Goal: Browse casually: Explore the website without a specific task or goal

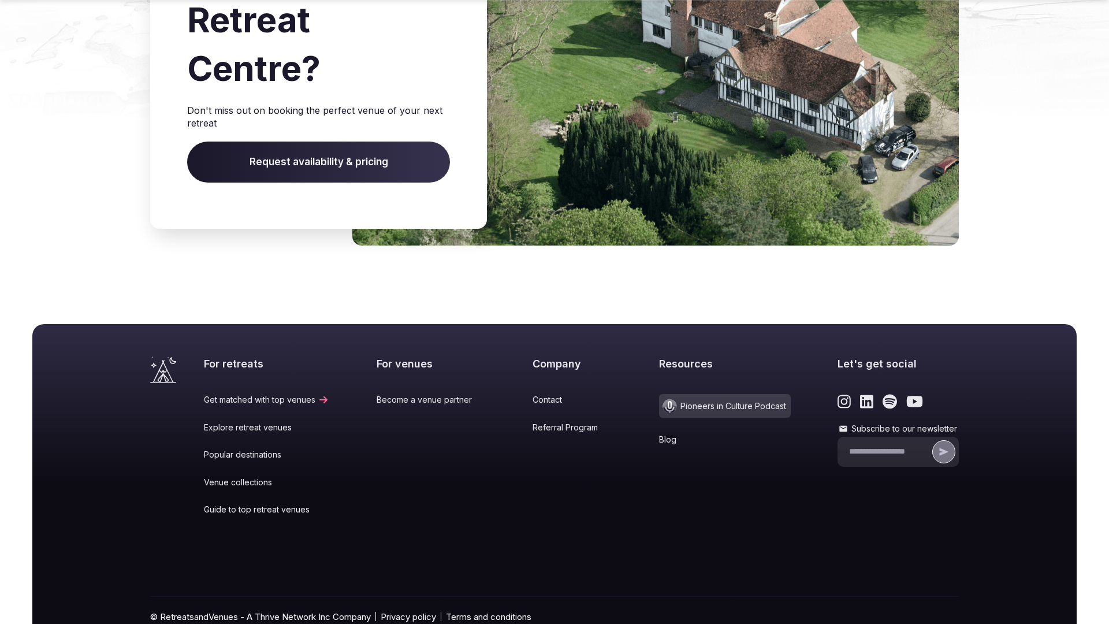
scroll to position [1219, 0]
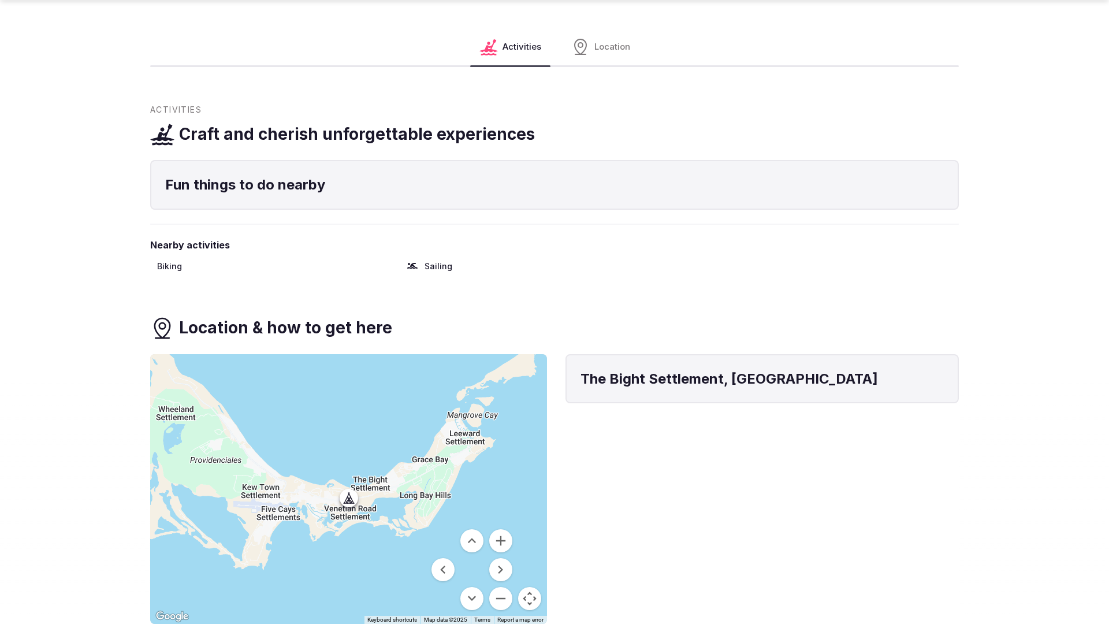
scroll to position [1631, 0]
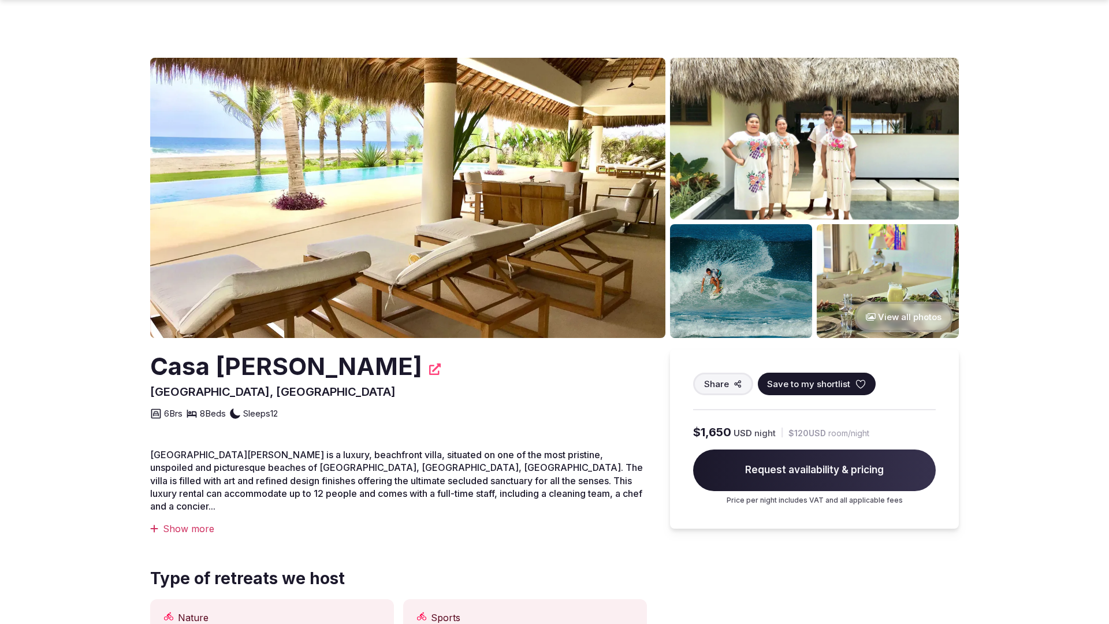
scroll to position [1130, 0]
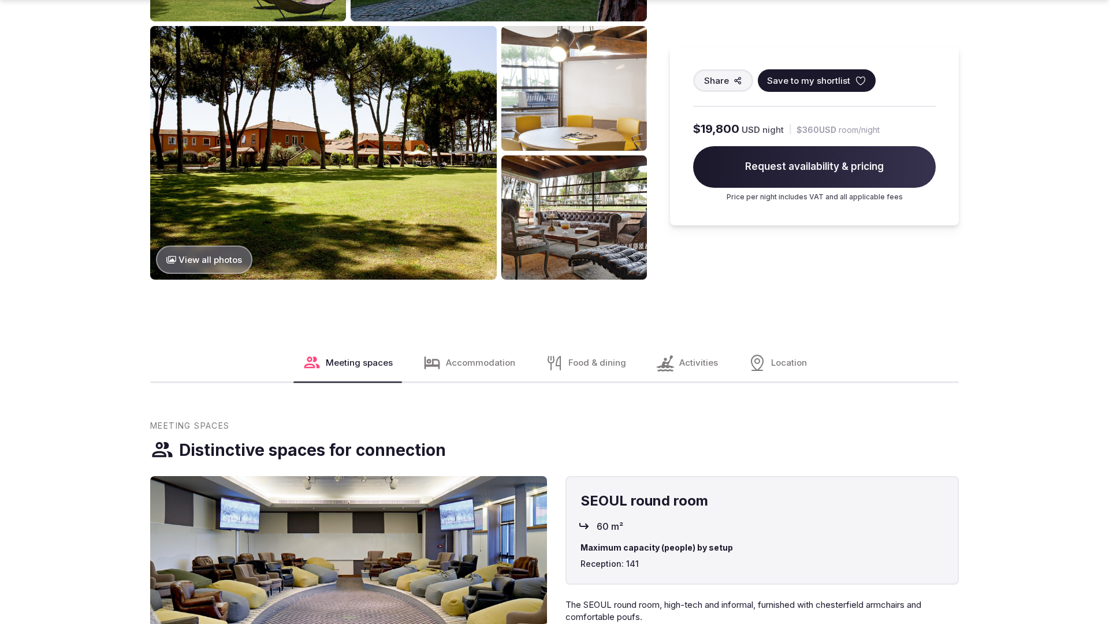
scroll to position [1764, 0]
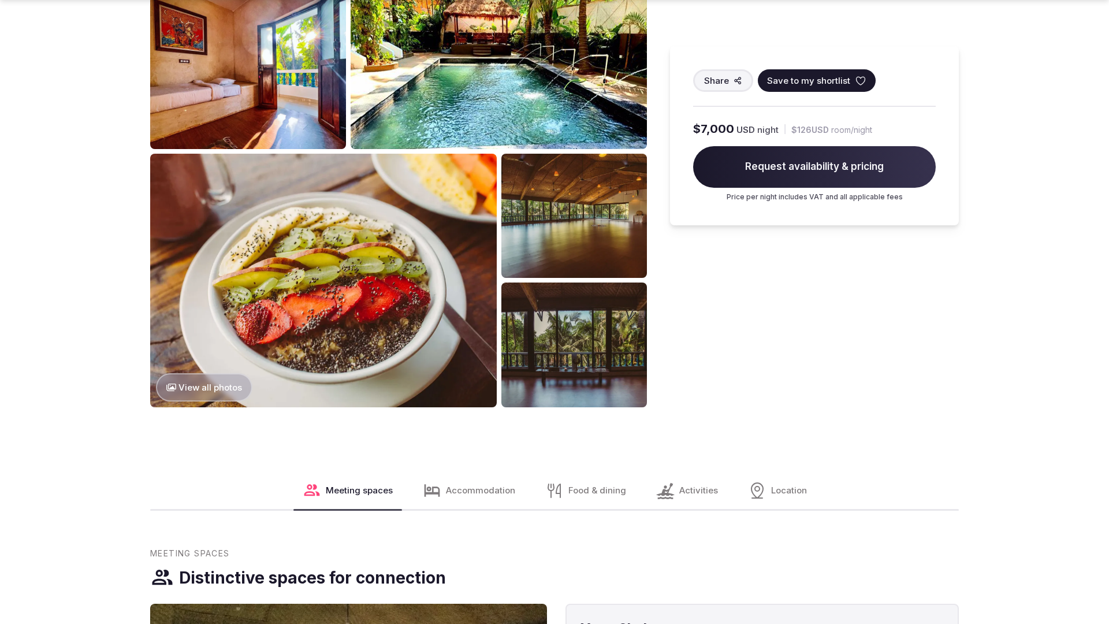
scroll to position [1764, 0]
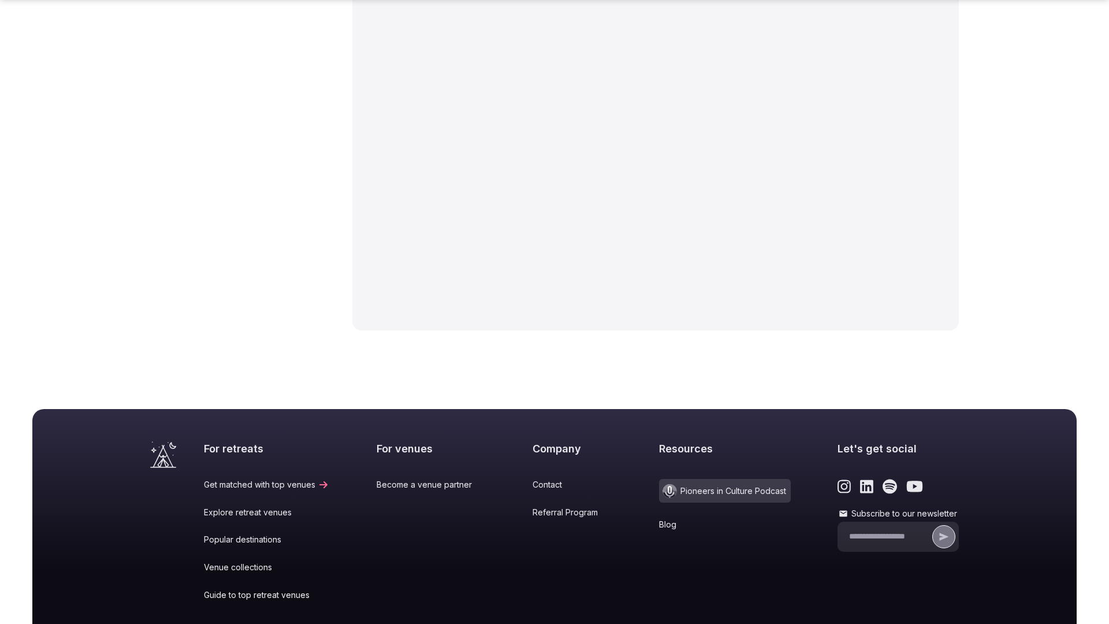
scroll to position [1851, 0]
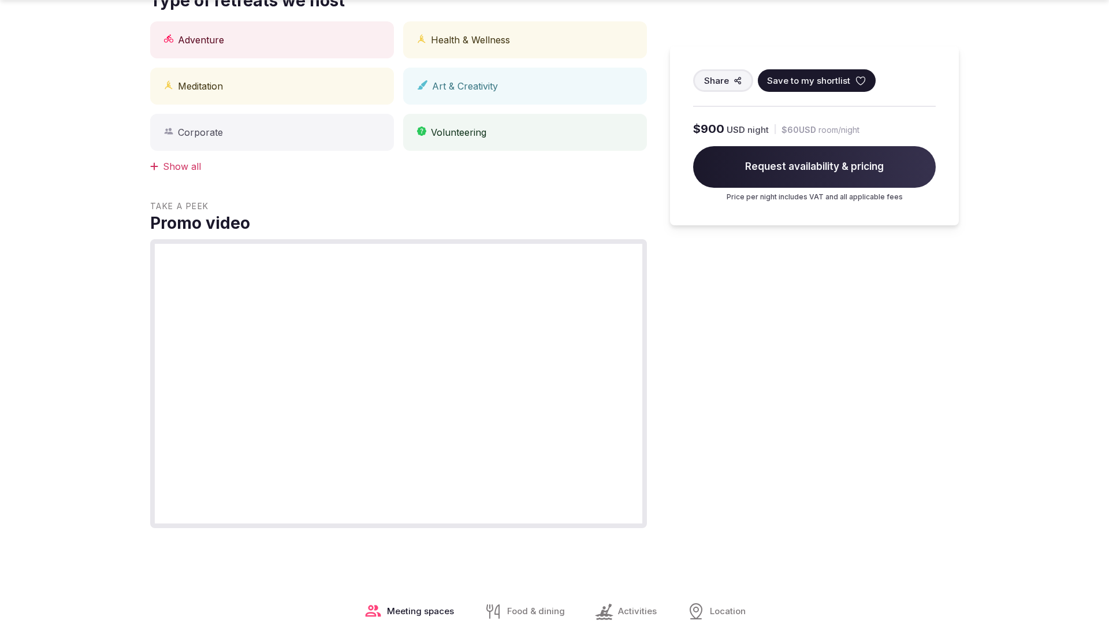
scroll to position [1164, 0]
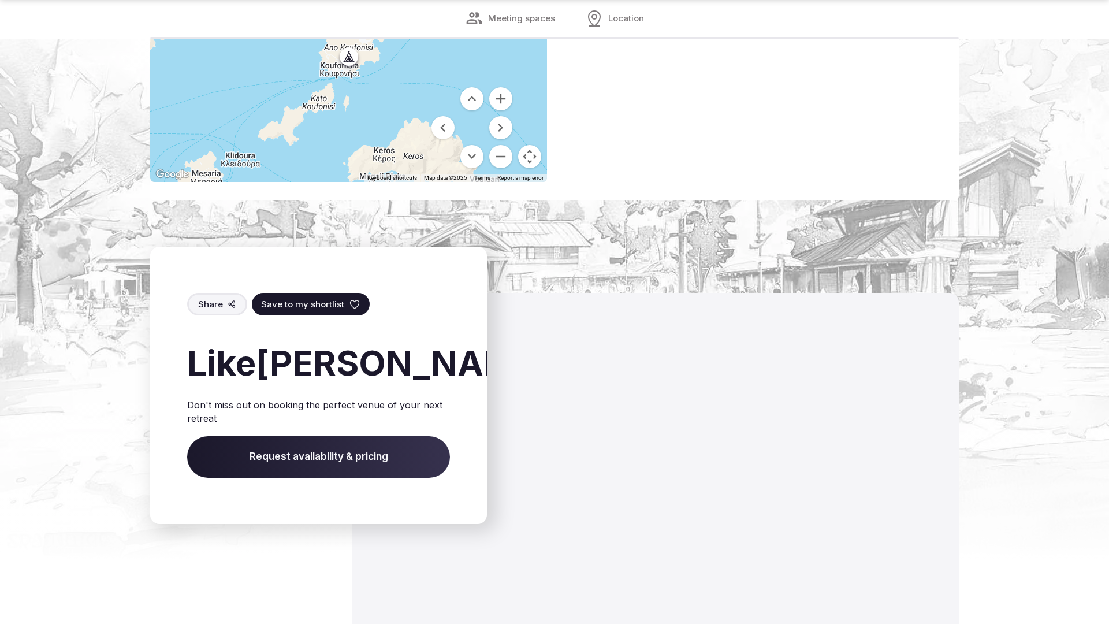
scroll to position [1659, 0]
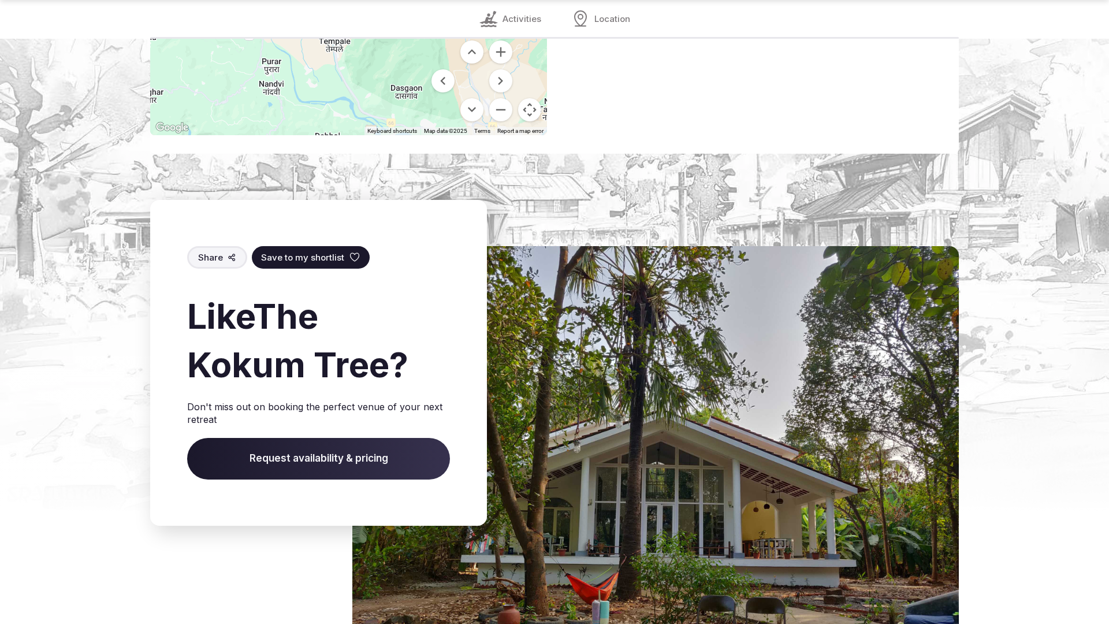
scroll to position [1674, 0]
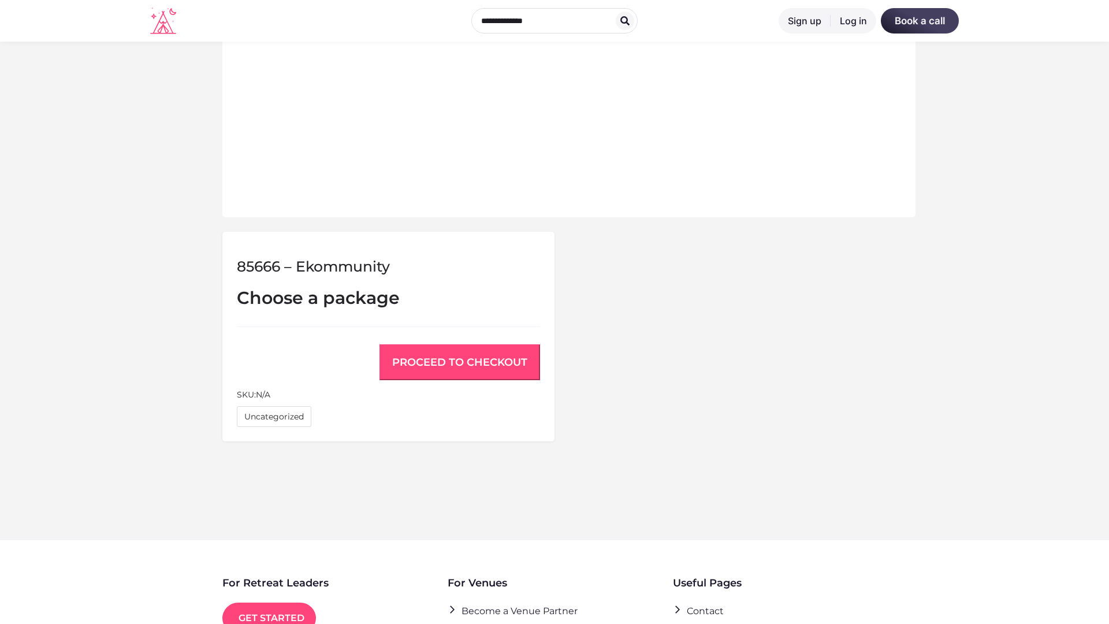
scroll to position [778, 0]
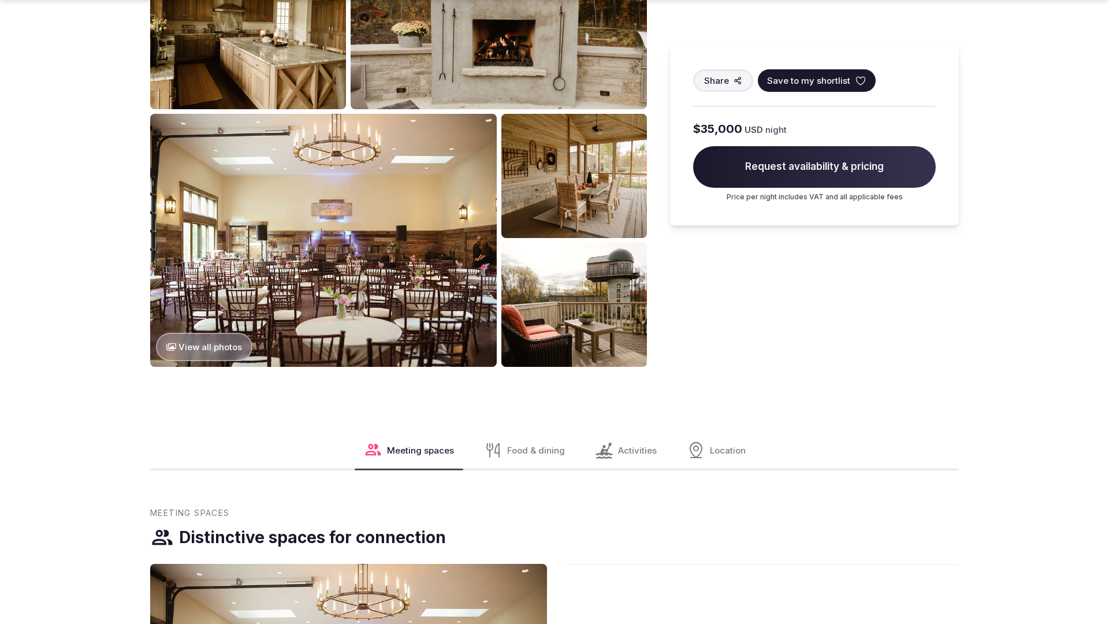
scroll to position [1752, 0]
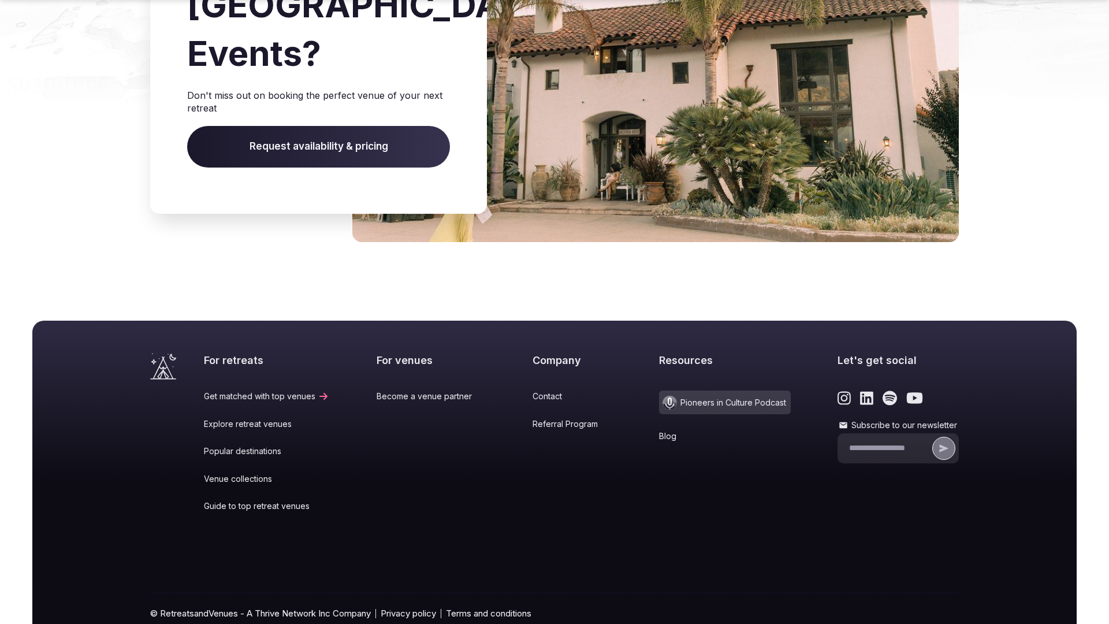
scroll to position [1742, 0]
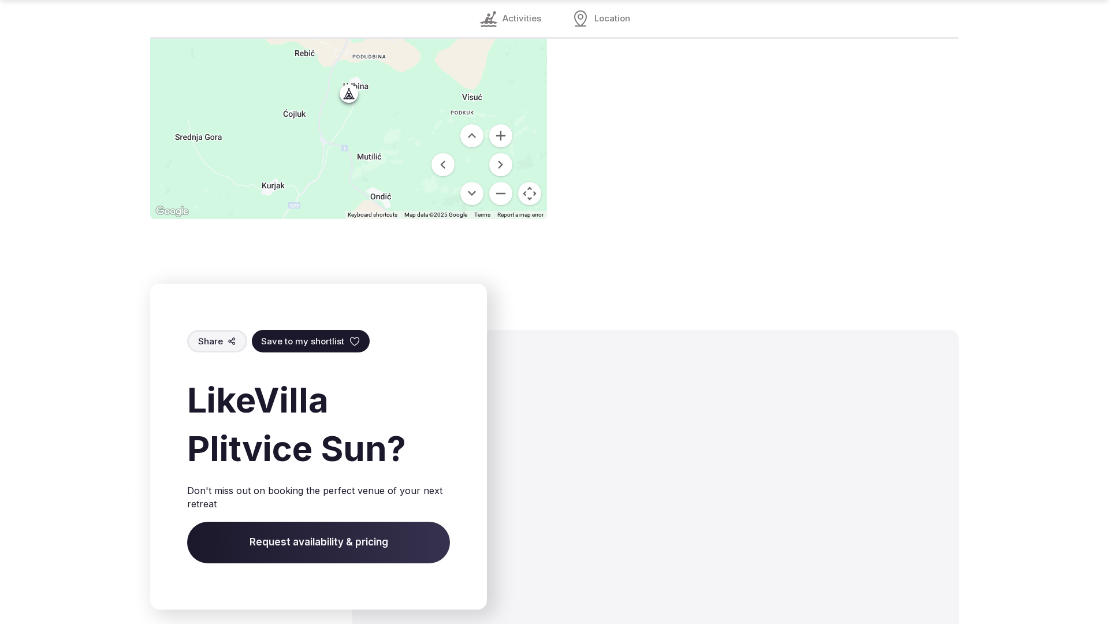
scroll to position [1708, 0]
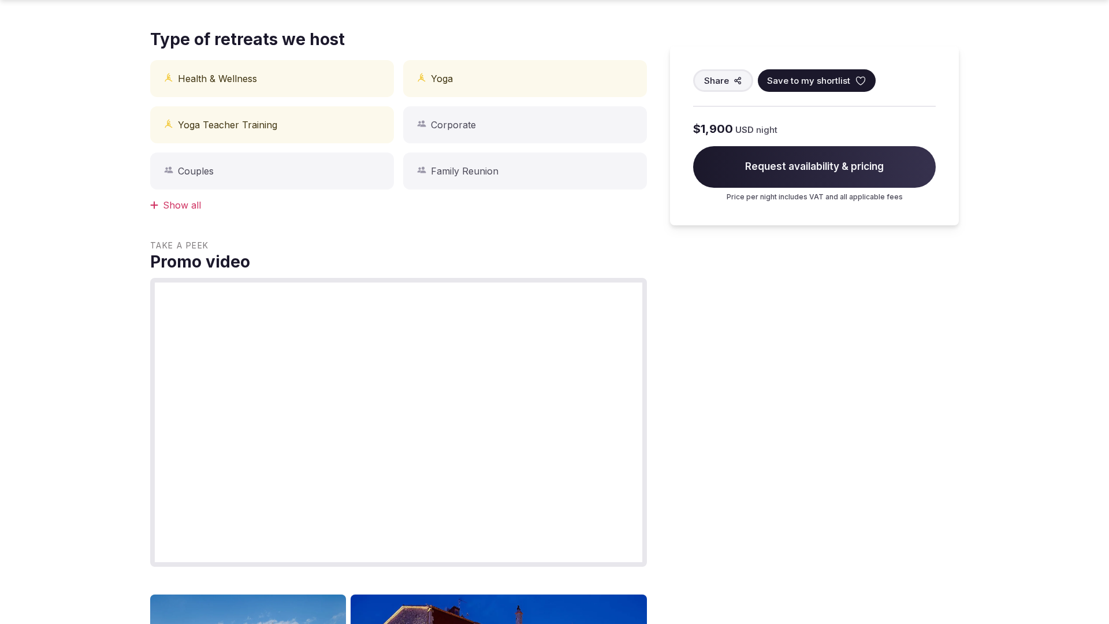
scroll to position [1164, 0]
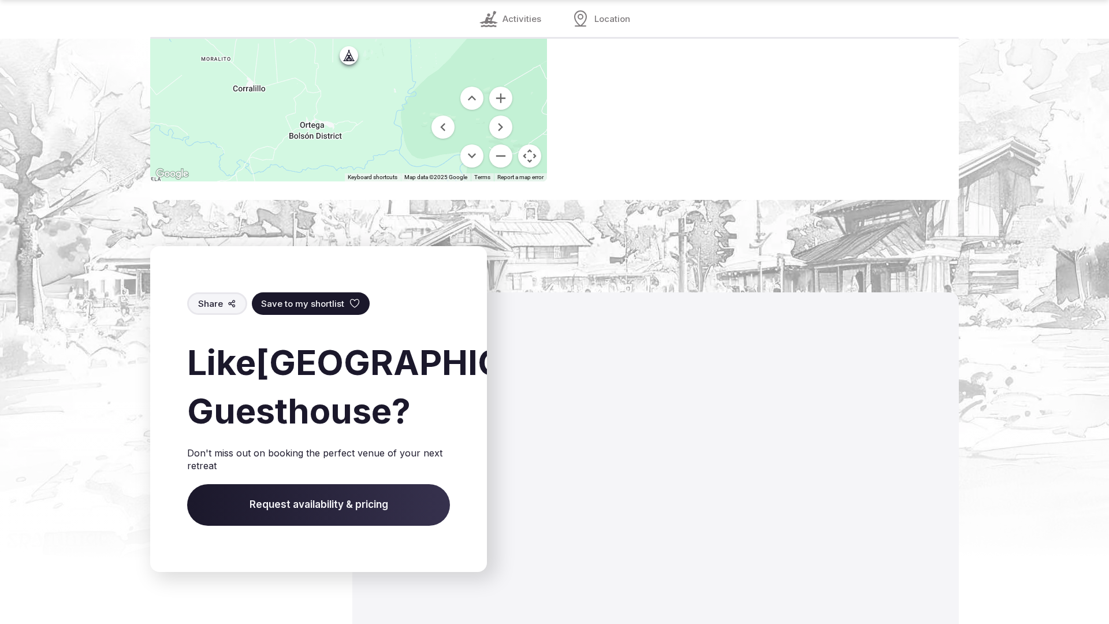
scroll to position [1720, 0]
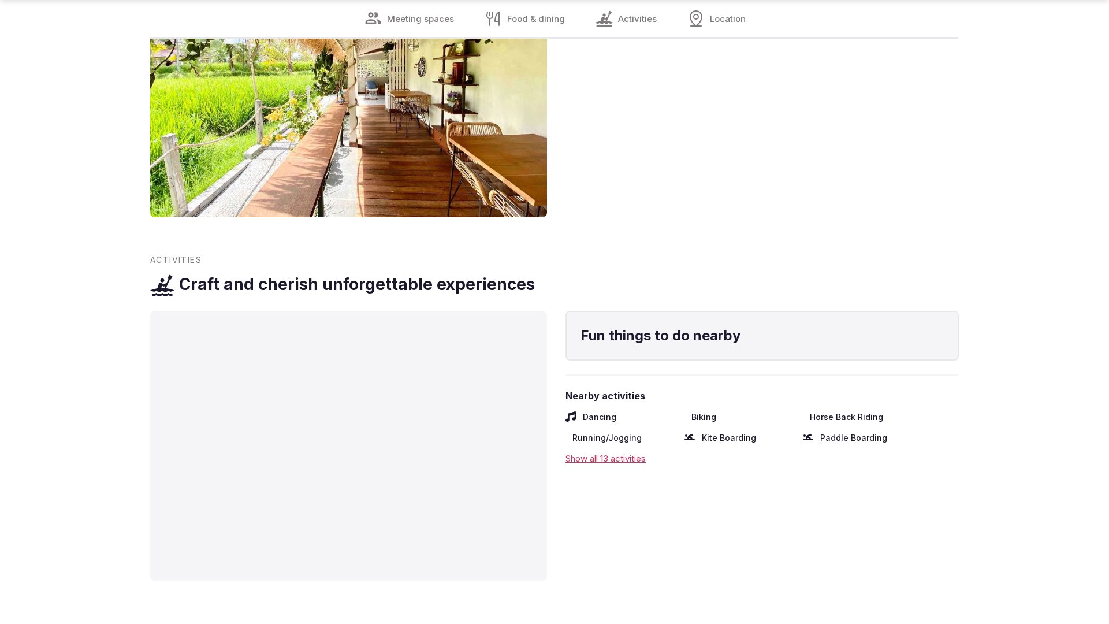
scroll to position [2324, 0]
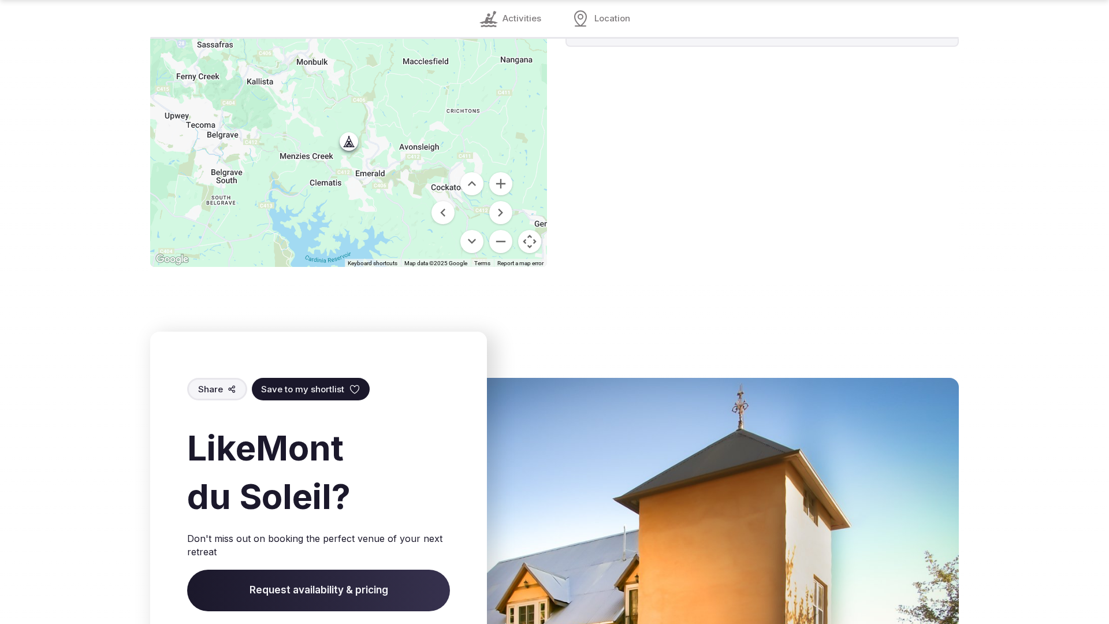
scroll to position [1725, 0]
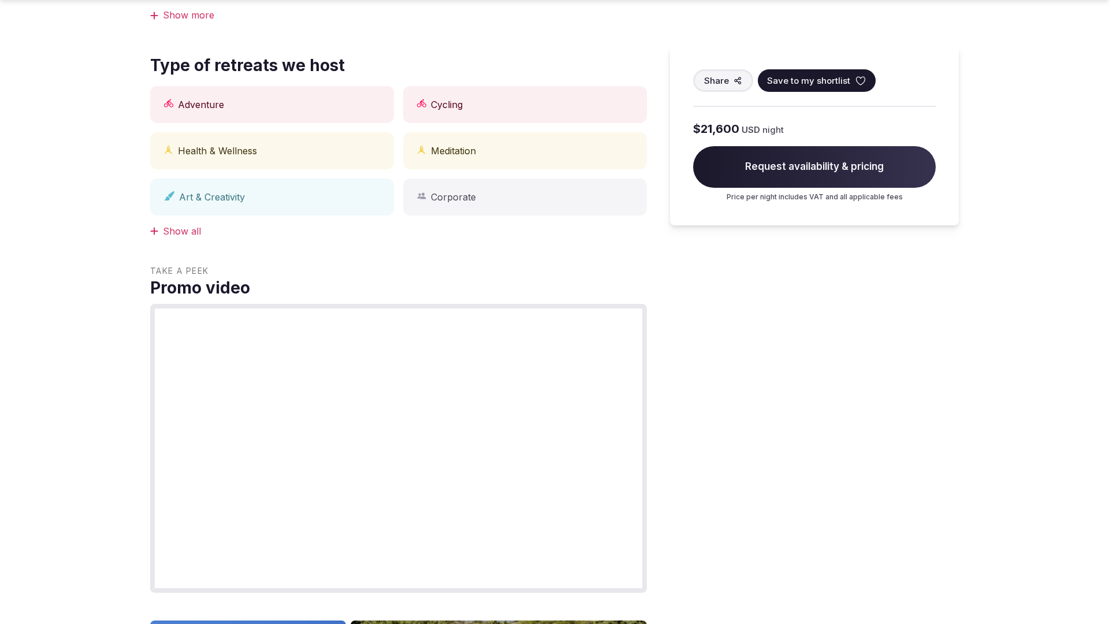
scroll to position [1164, 0]
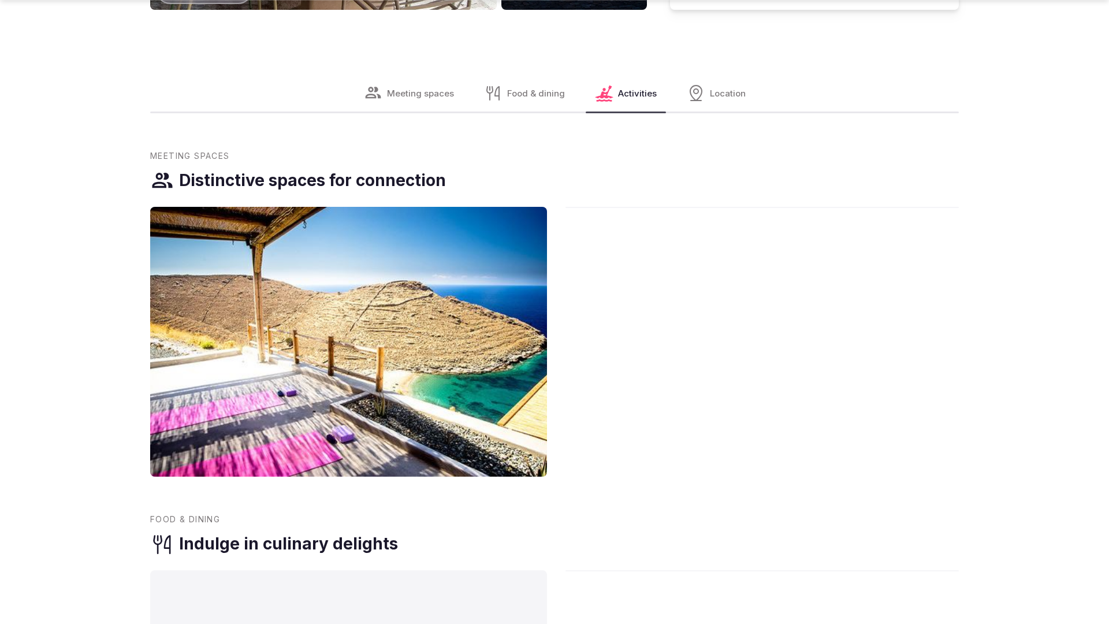
scroll to position [2324, 0]
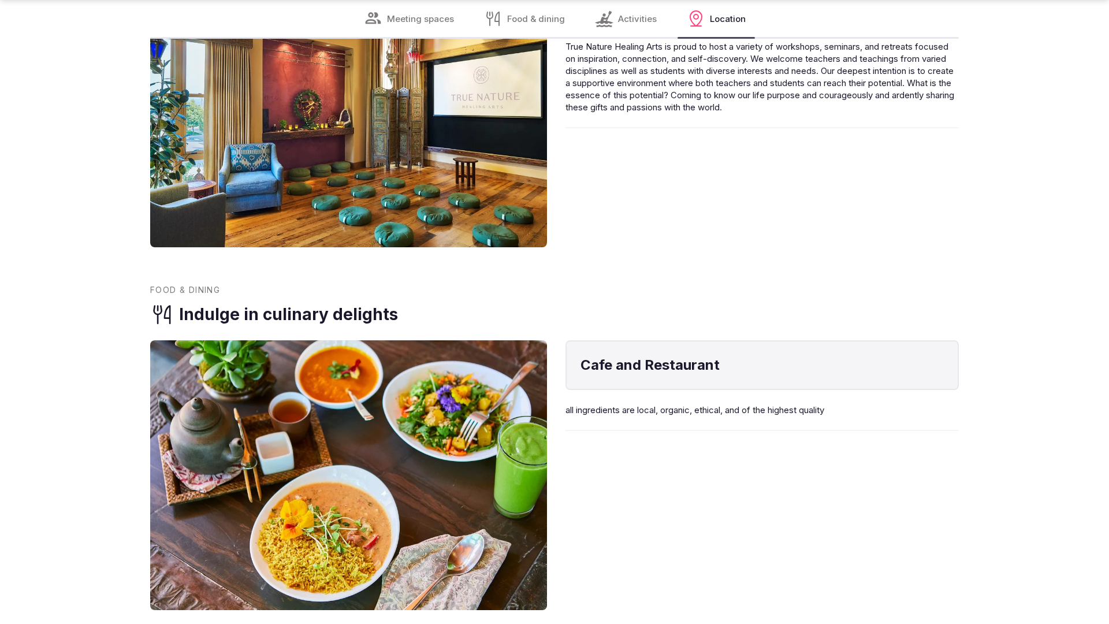
scroll to position [2324, 0]
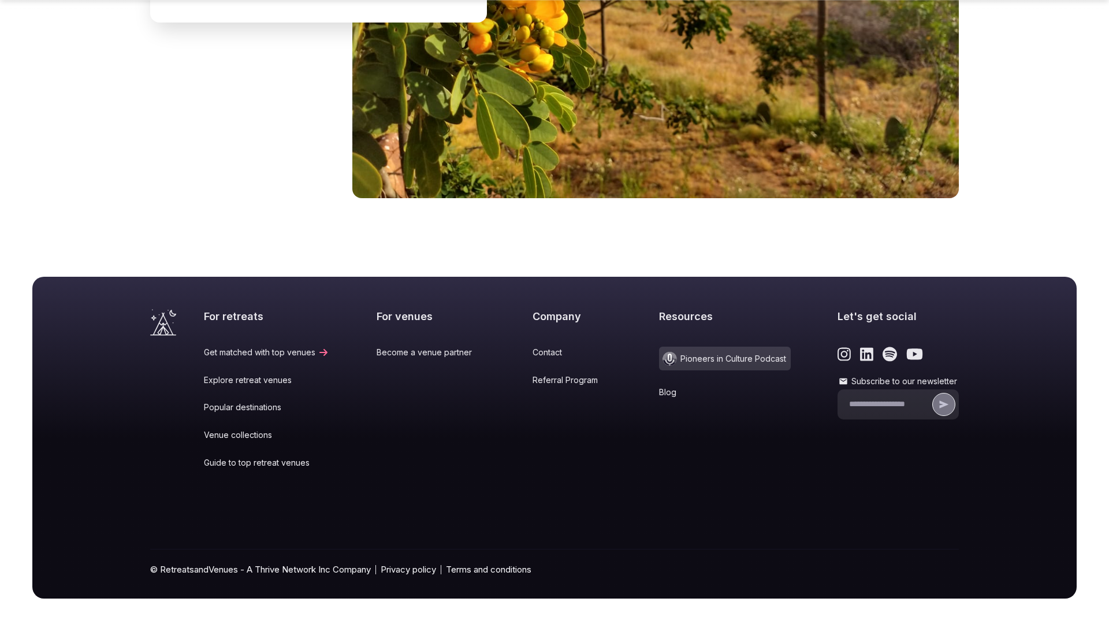
scroll to position [1732, 0]
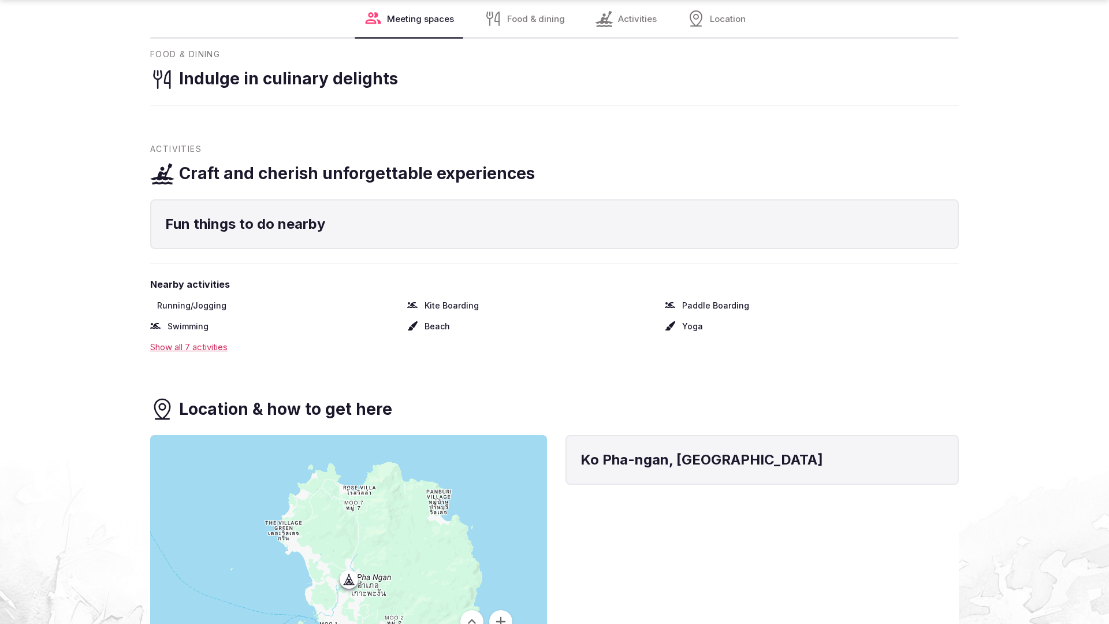
scroll to position [1725, 0]
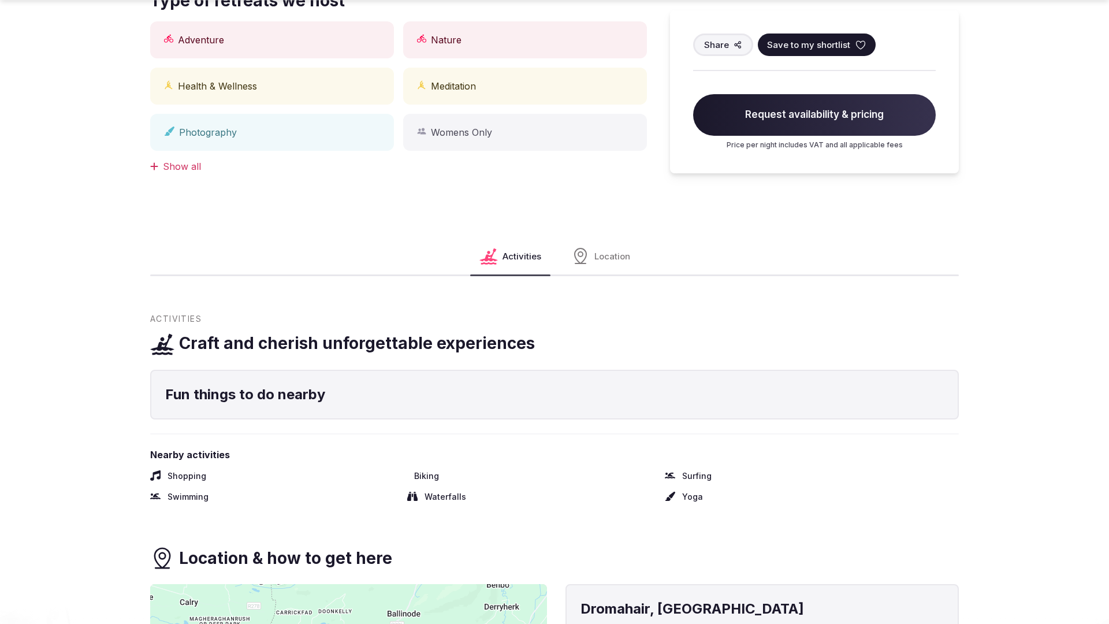
scroll to position [1164, 0]
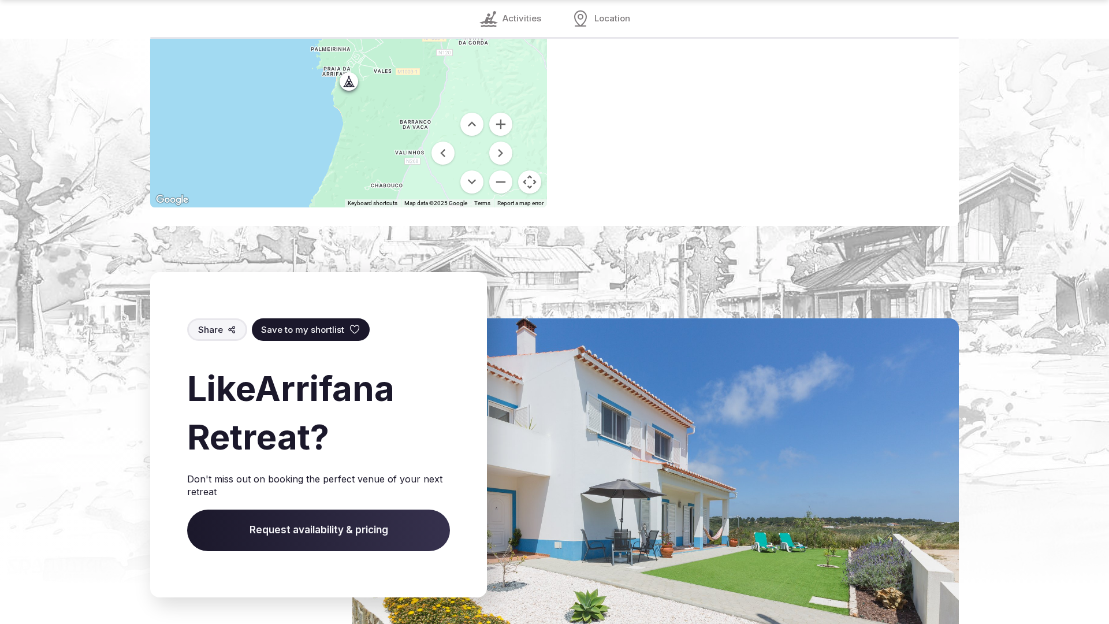
scroll to position [1700, 0]
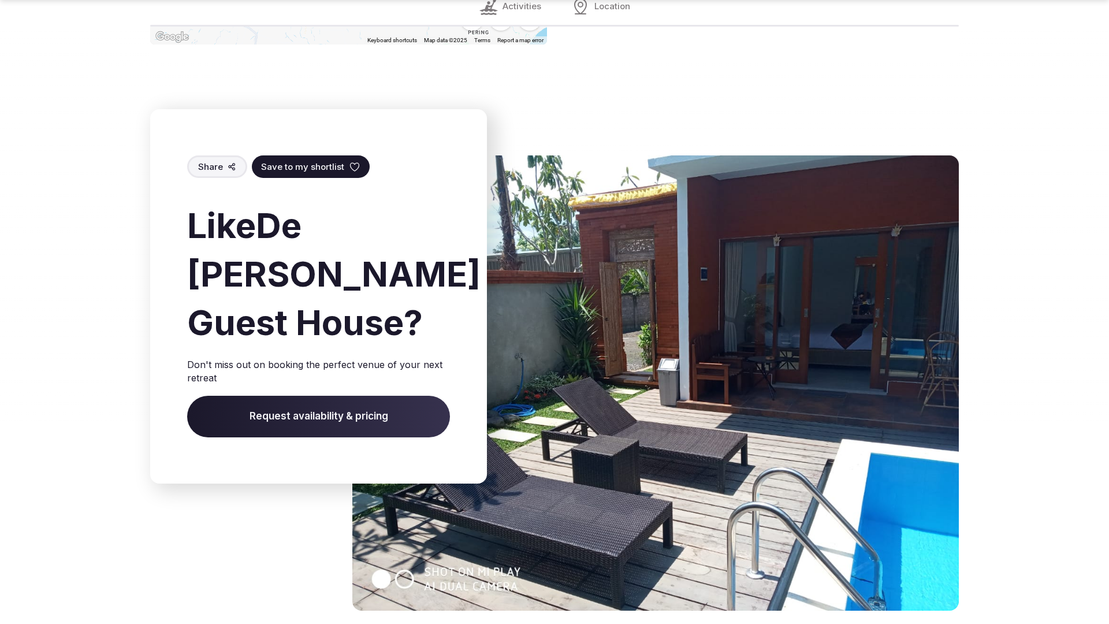
scroll to position [1583, 0]
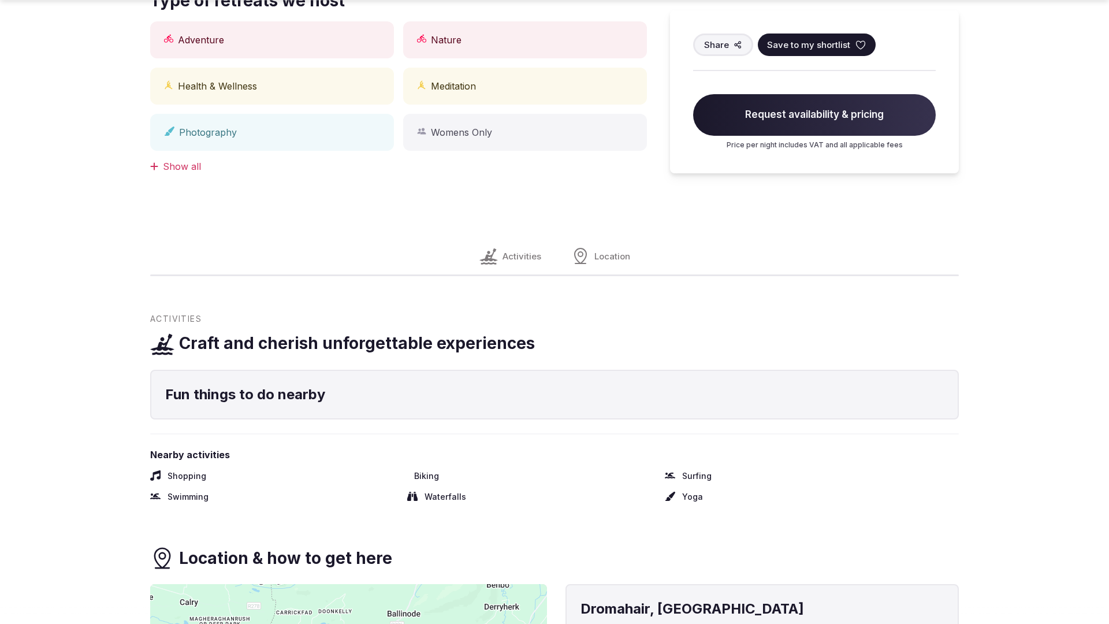
scroll to position [1164, 0]
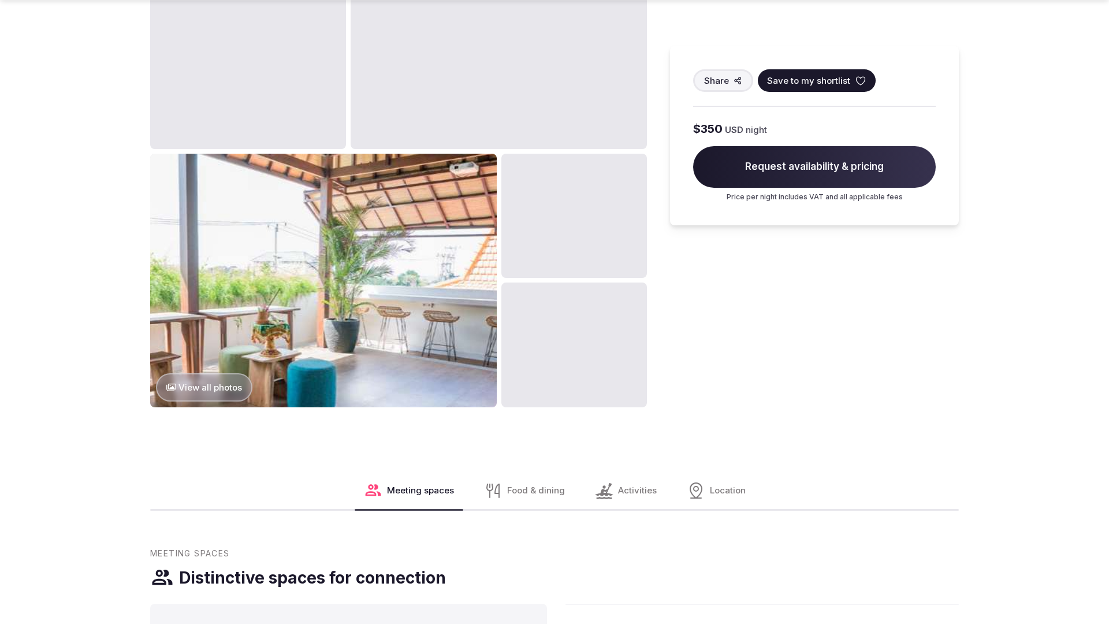
scroll to position [1764, 0]
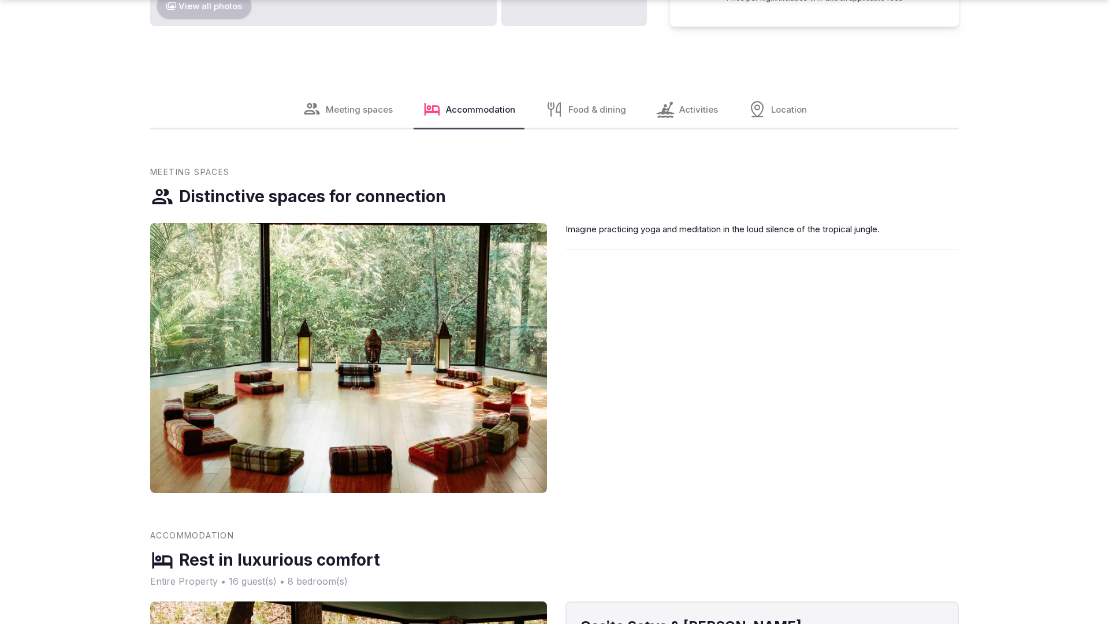
scroll to position [2324, 0]
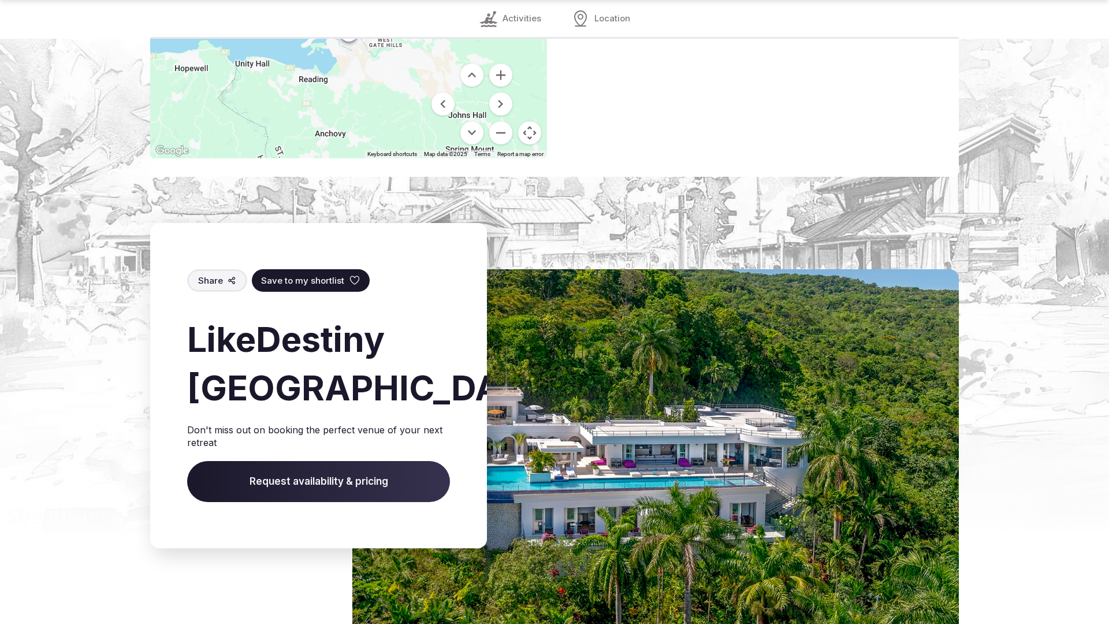
scroll to position [1647, 0]
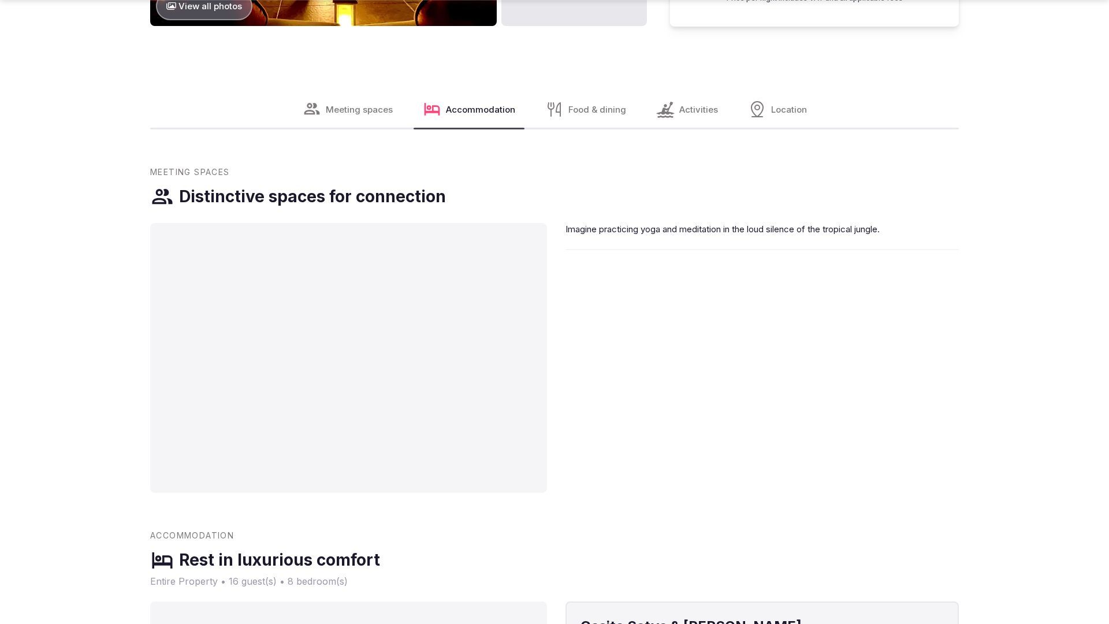
scroll to position [1764, 0]
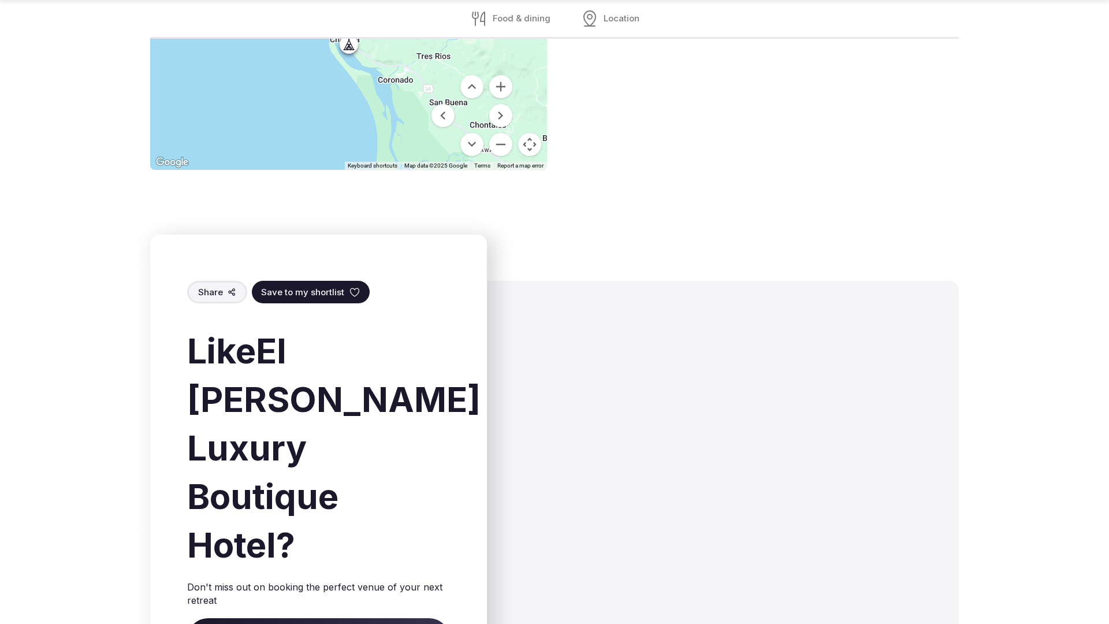
scroll to position [1600, 0]
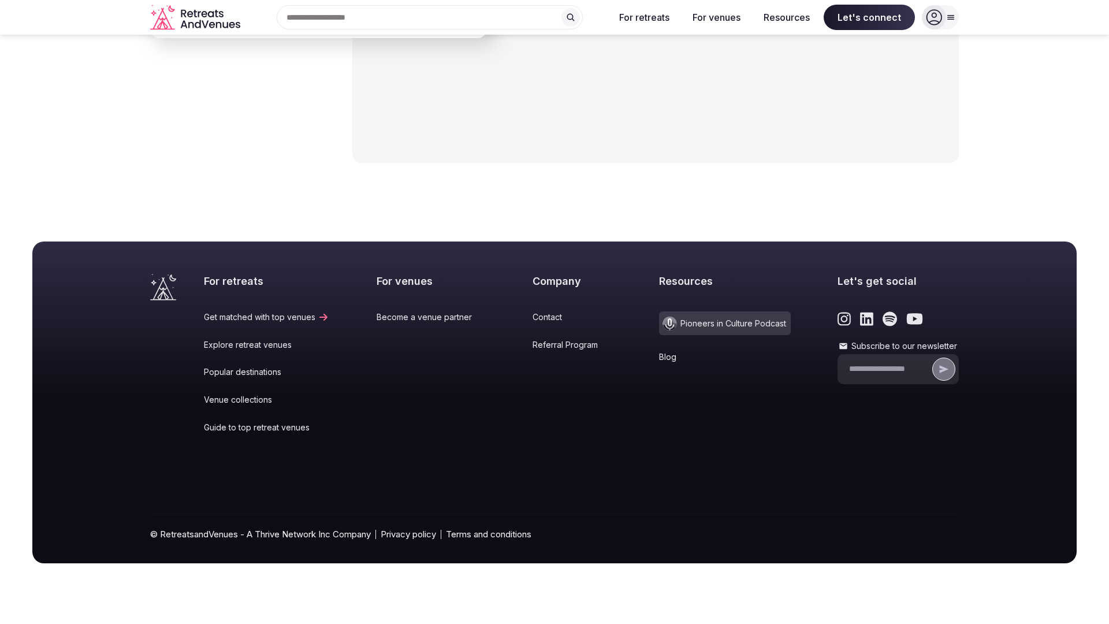
scroll to position [1947, 0]
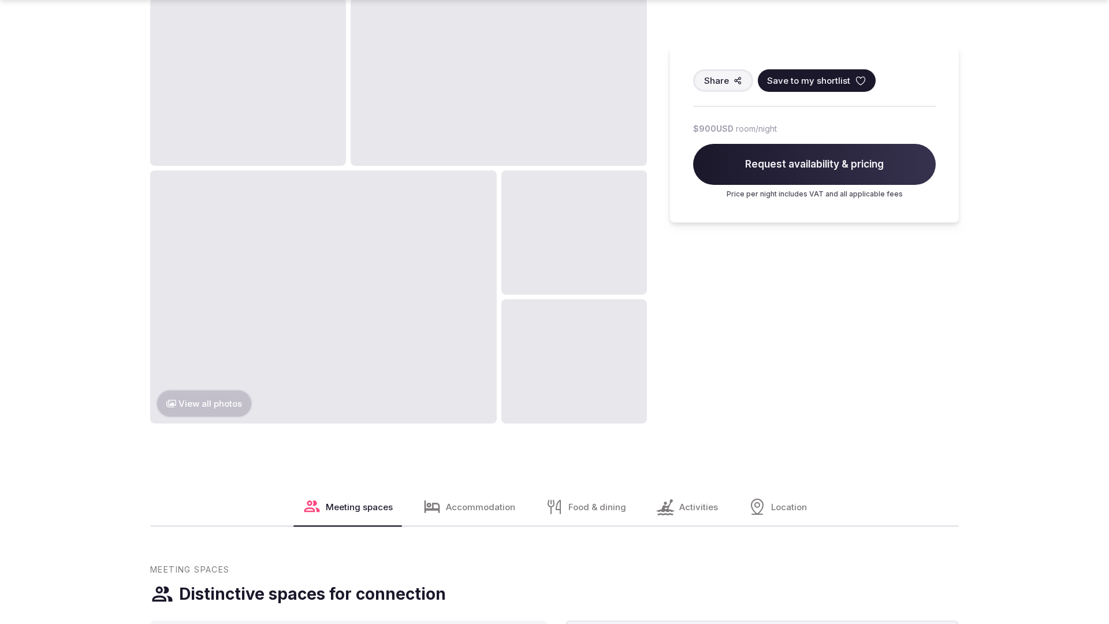
scroll to position [1764, 0]
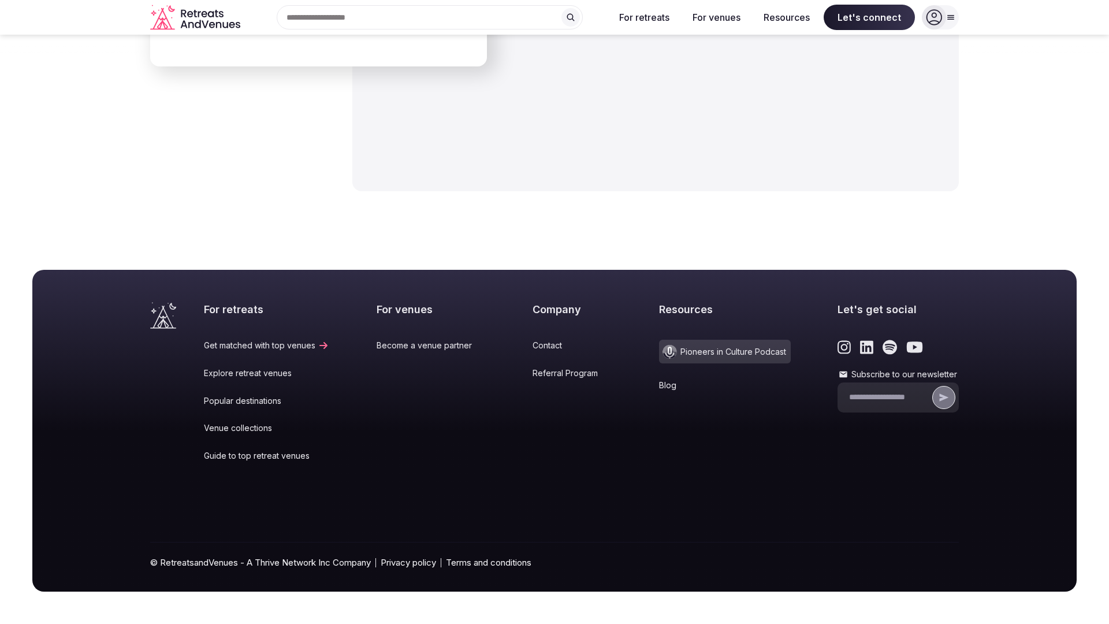
scroll to position [1722, 0]
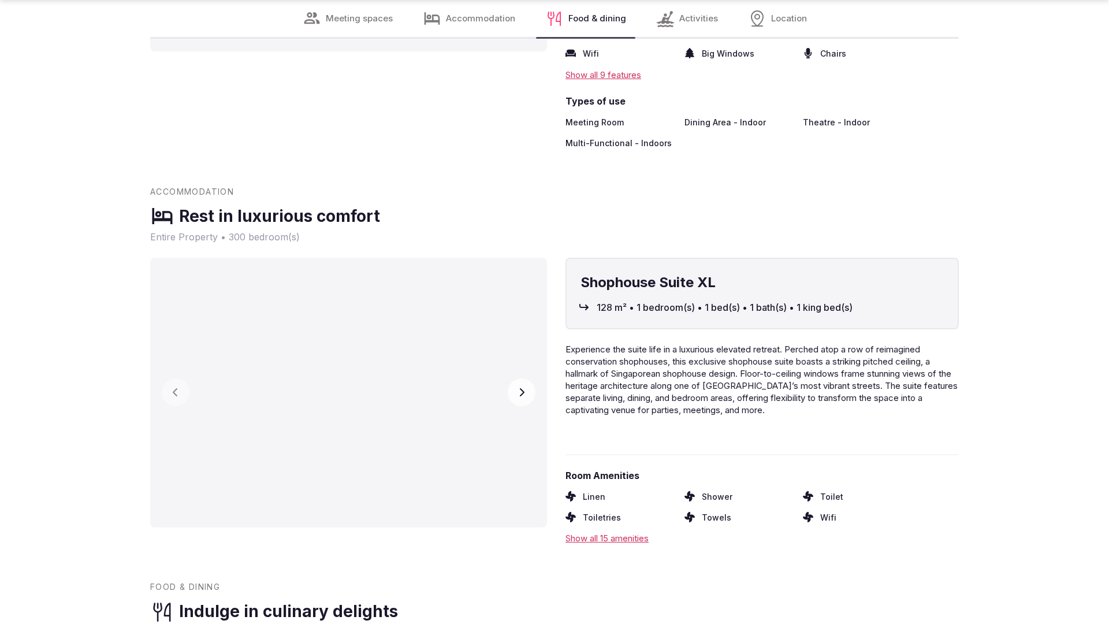
scroll to position [2286, 0]
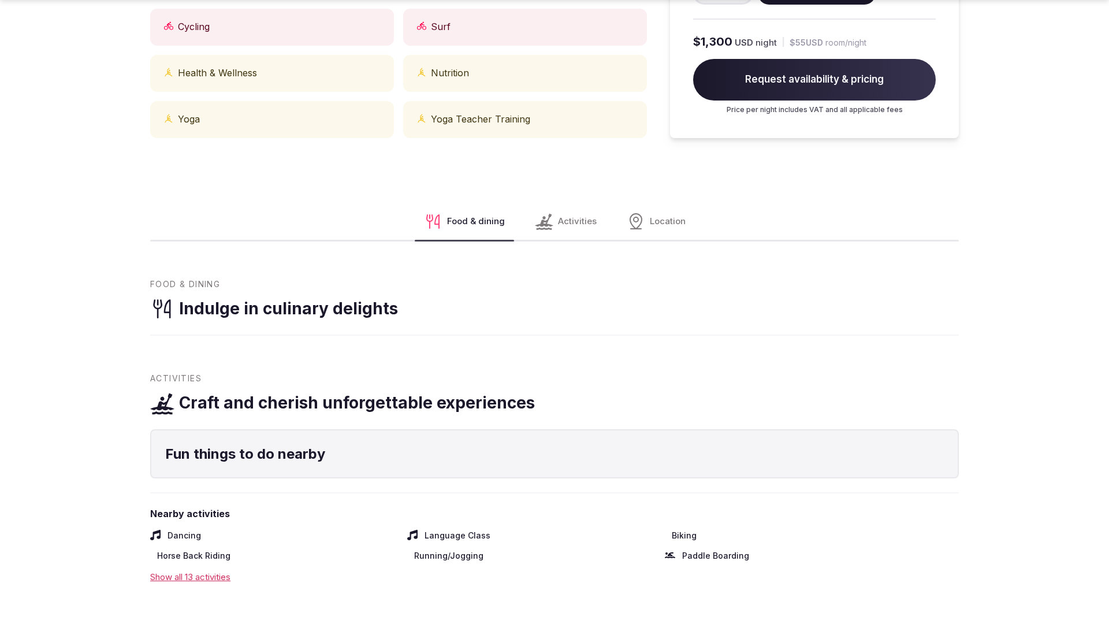
scroll to position [1130, 0]
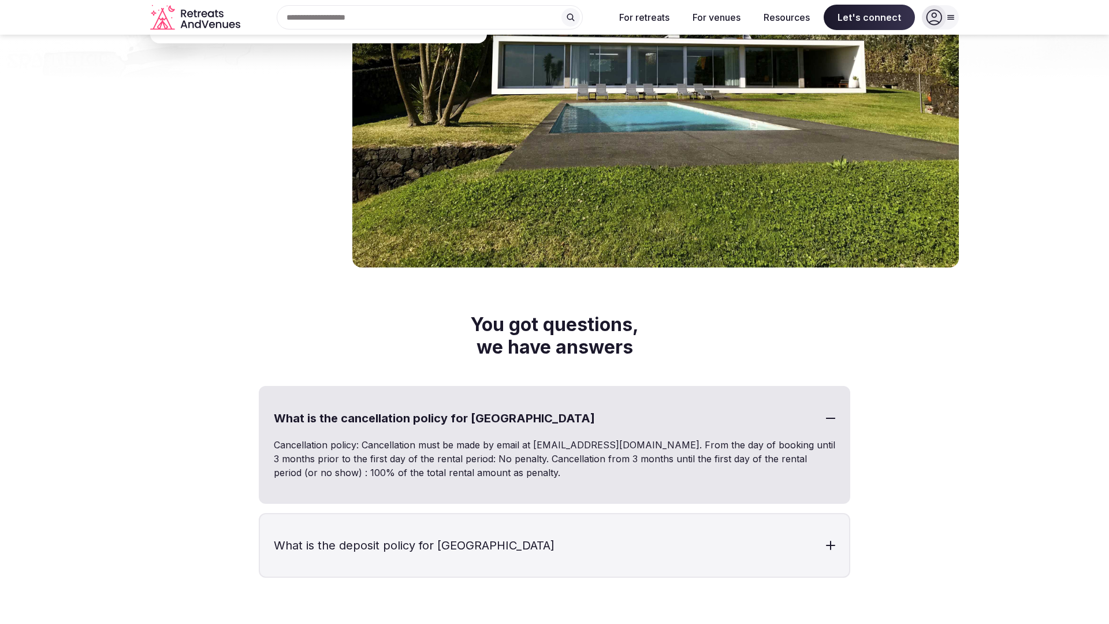
scroll to position [2111, 0]
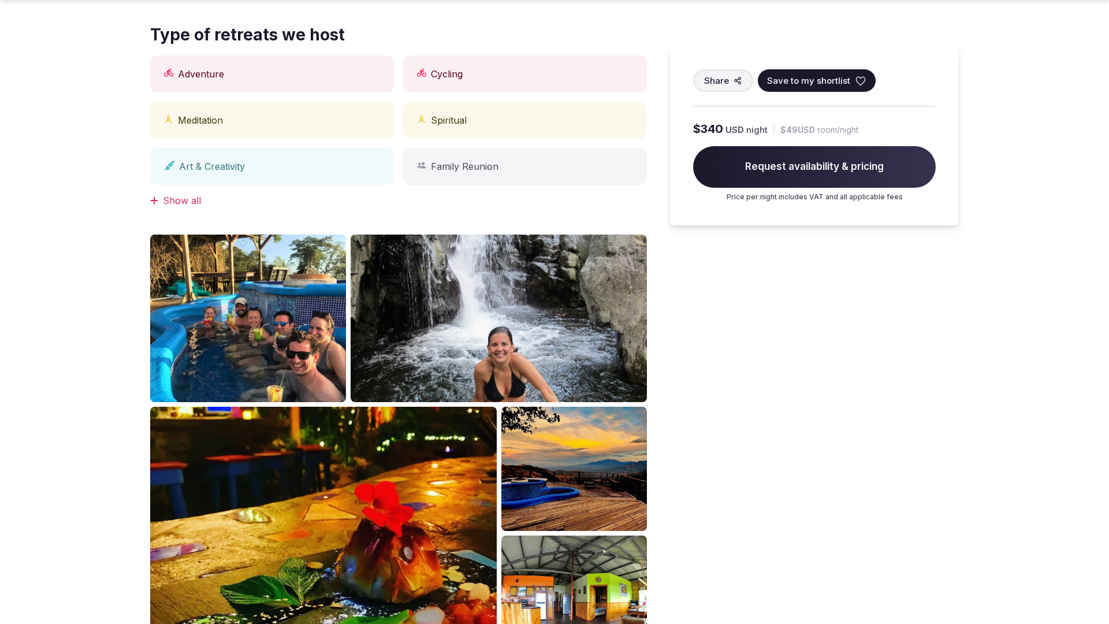
scroll to position [1164, 0]
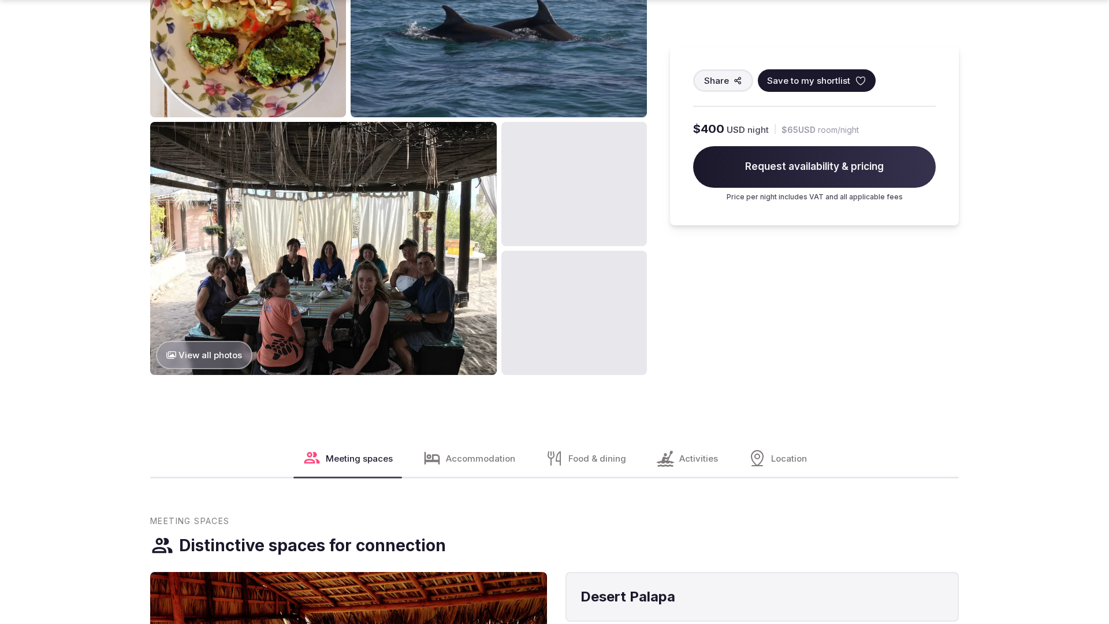
scroll to position [1757, 0]
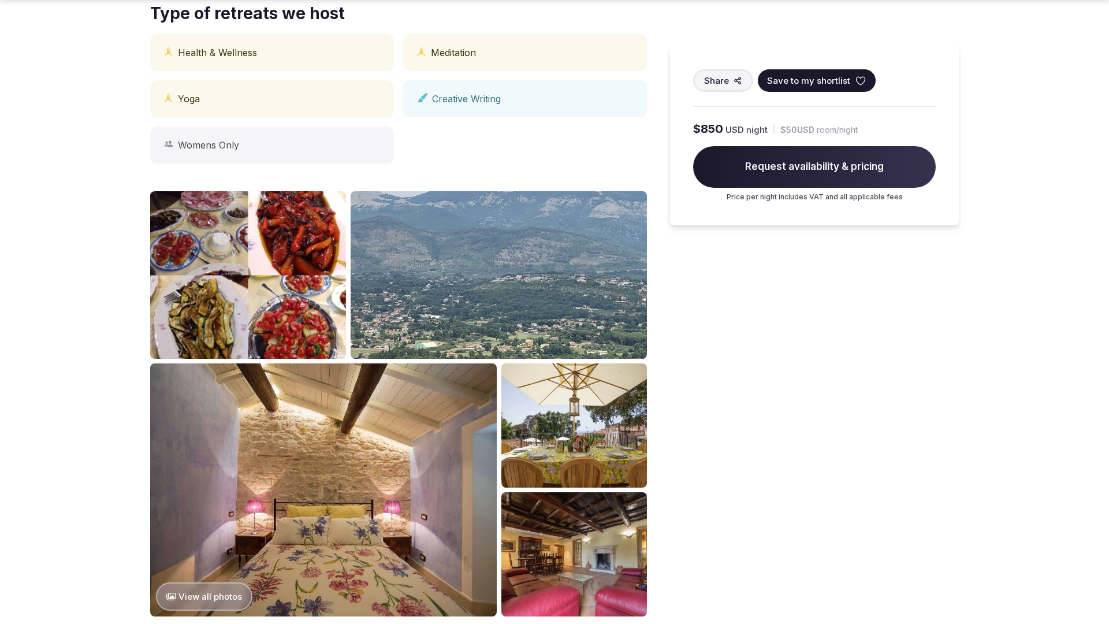
scroll to position [1130, 0]
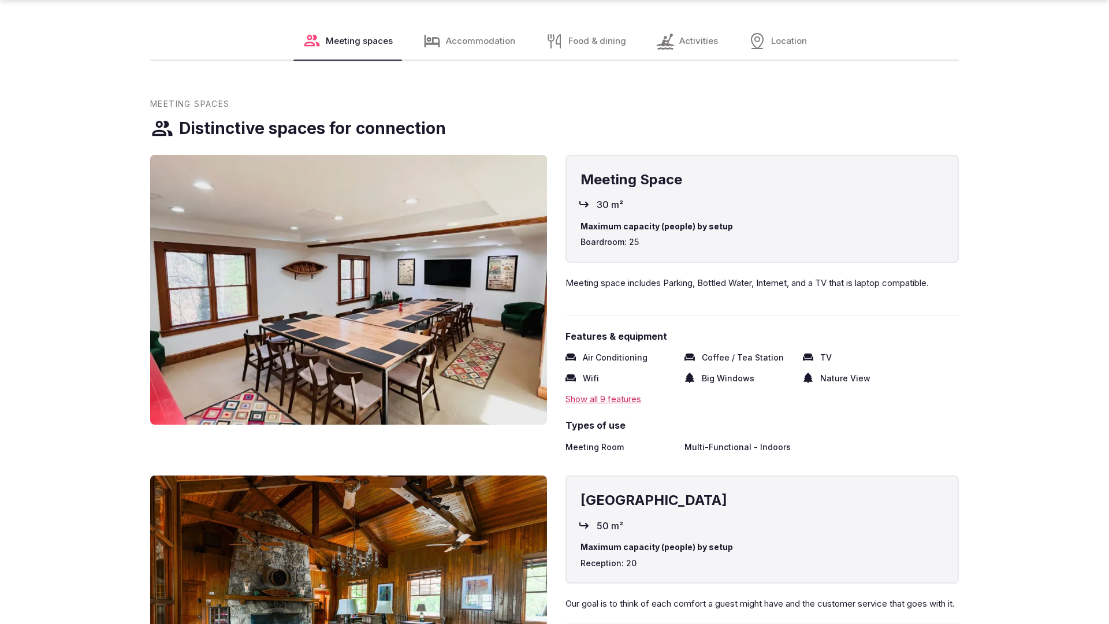
scroll to position [1764, 0]
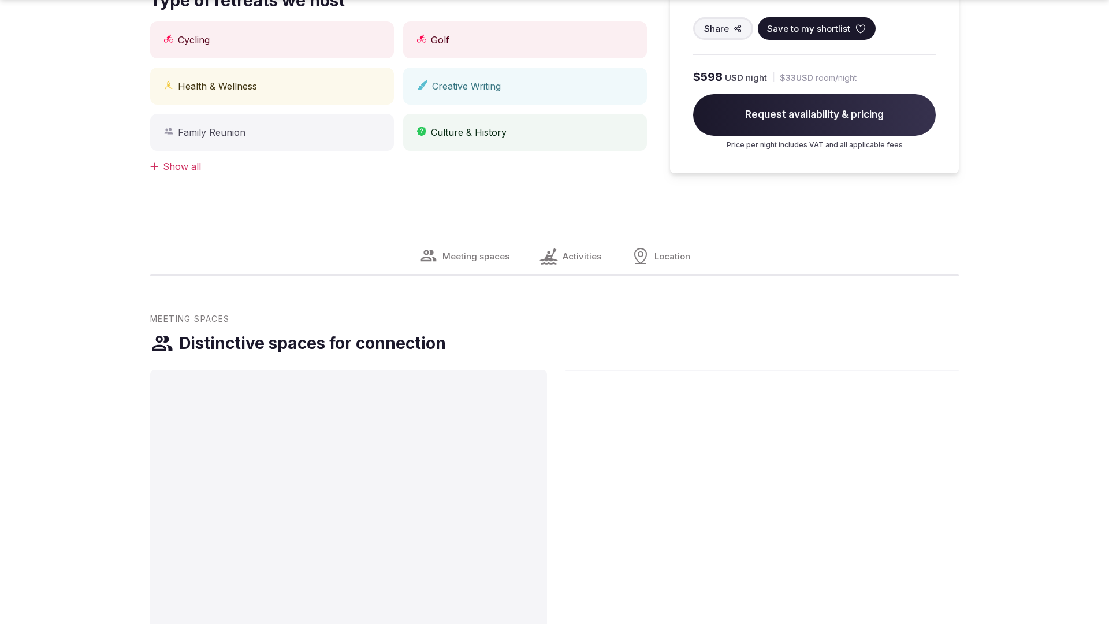
scroll to position [1164, 0]
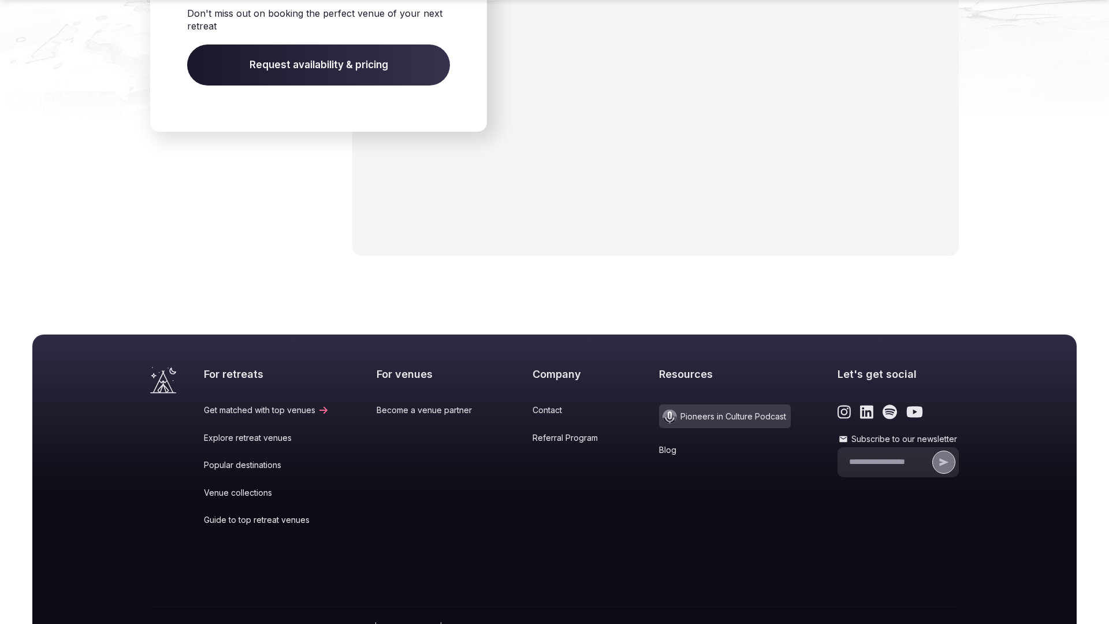
scroll to position [1229, 0]
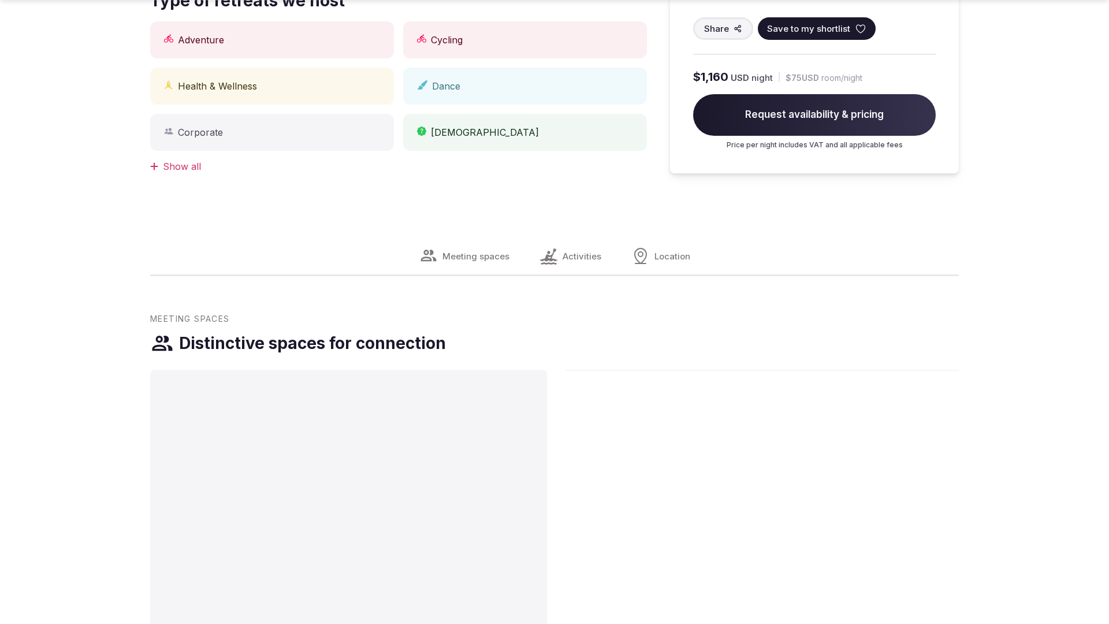
scroll to position [1164, 0]
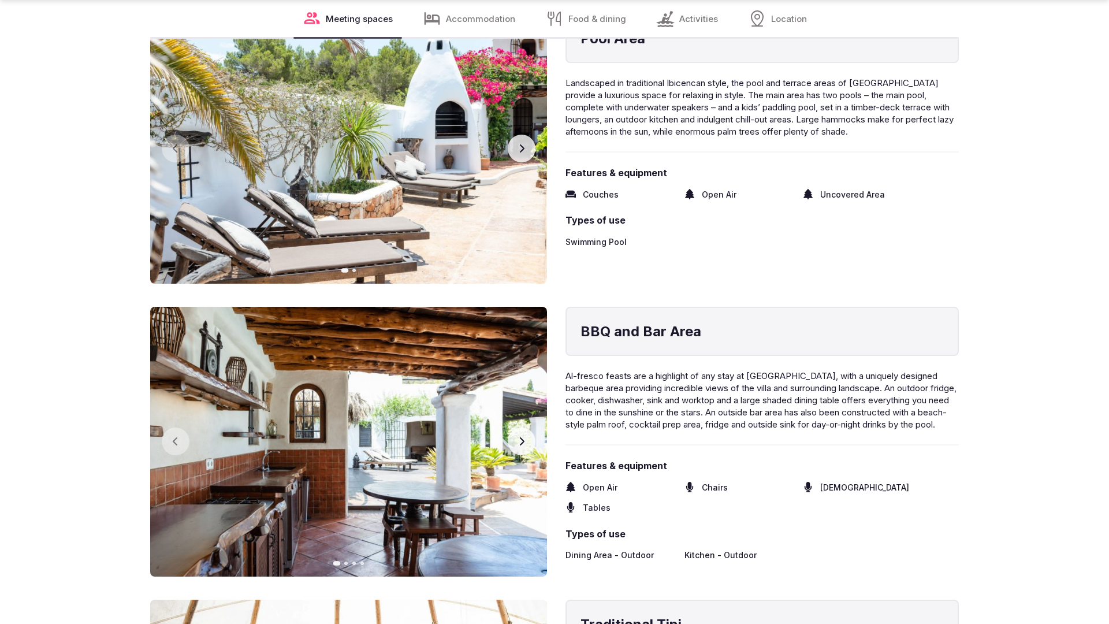
scroll to position [2324, 0]
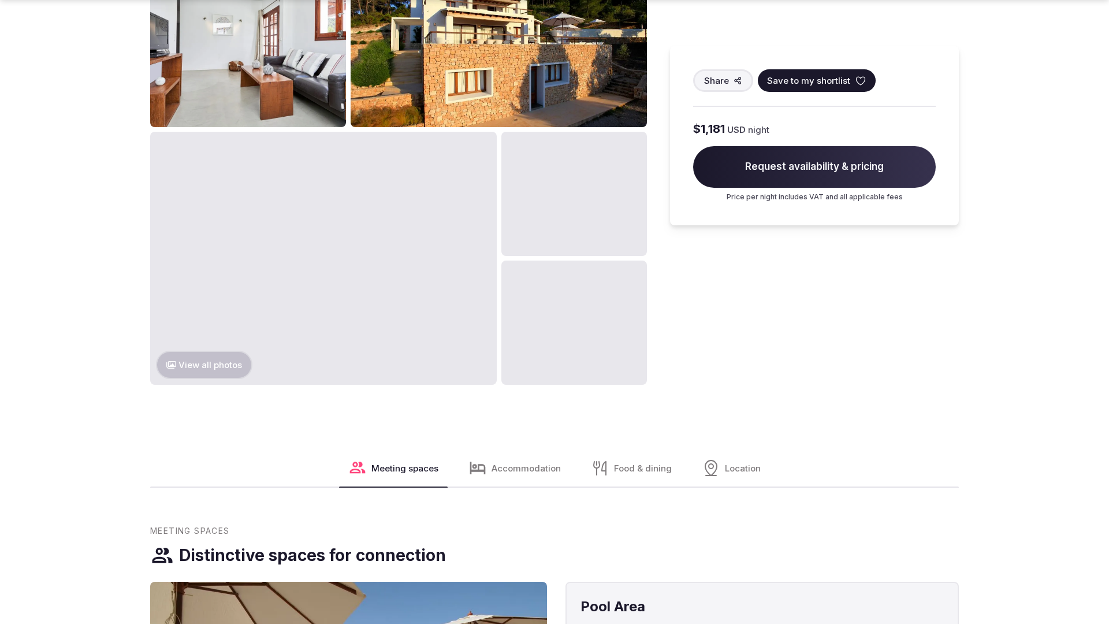
scroll to position [1764, 0]
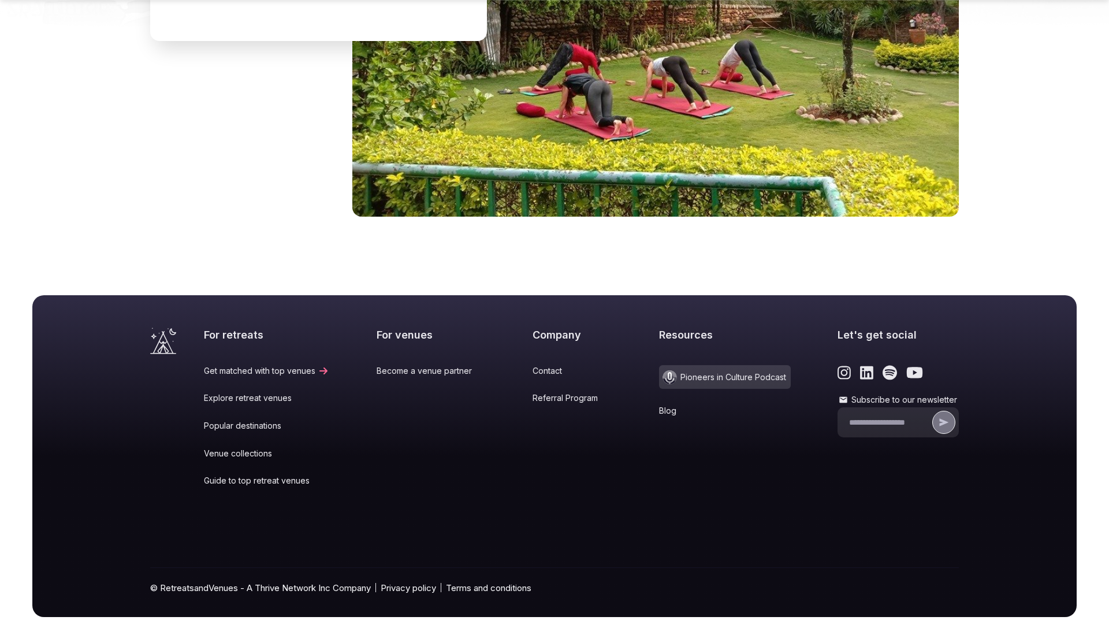
scroll to position [1750, 0]
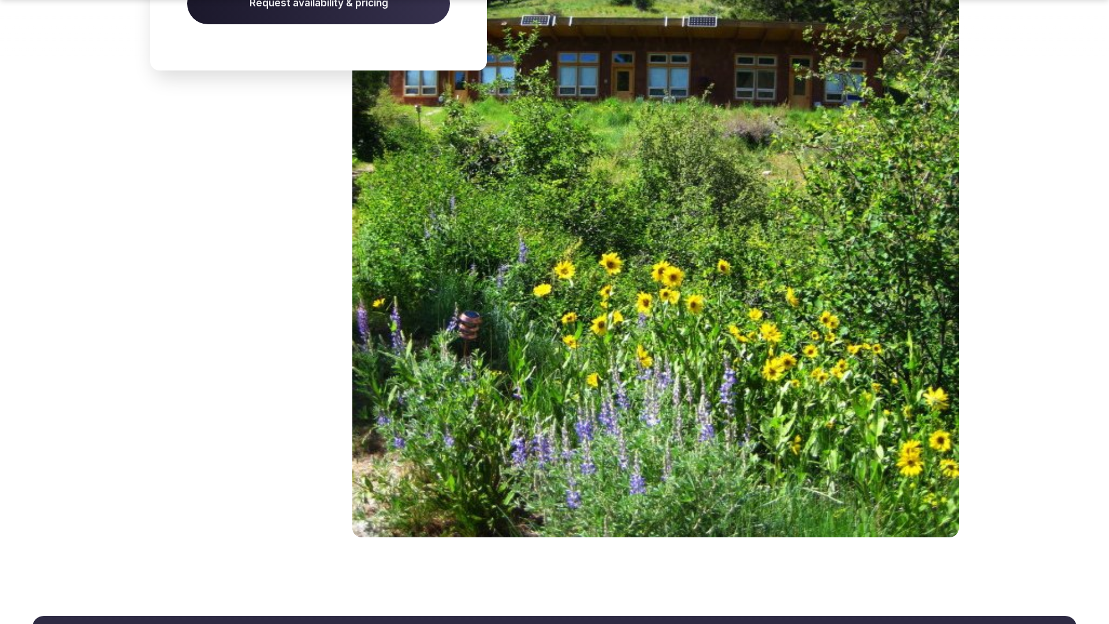
scroll to position [2063, 0]
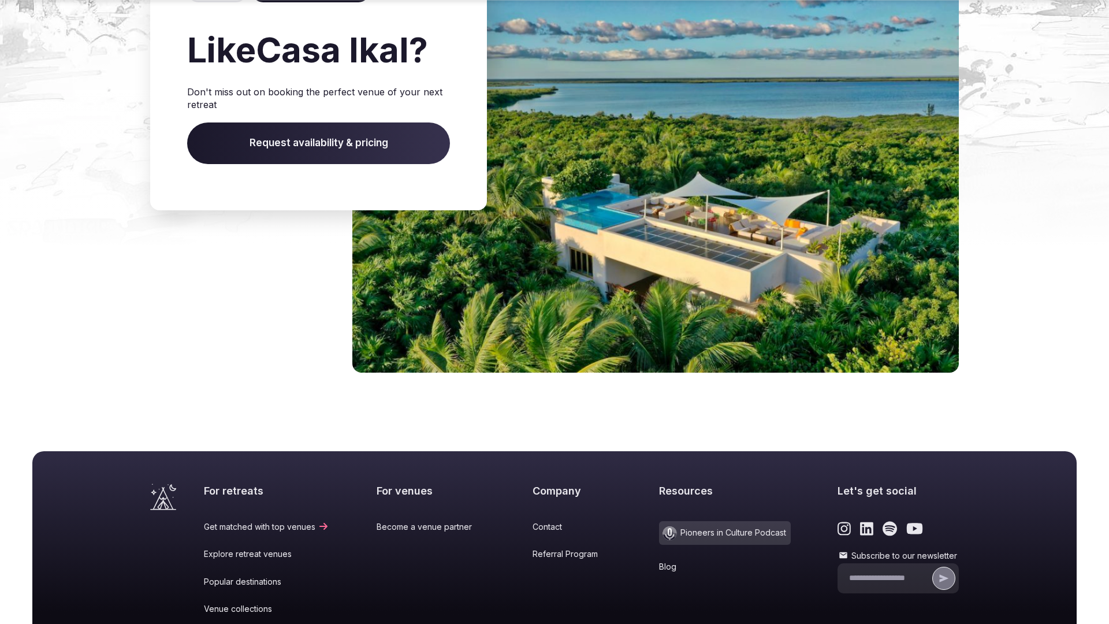
scroll to position [1906, 0]
